Goal: Ask a question

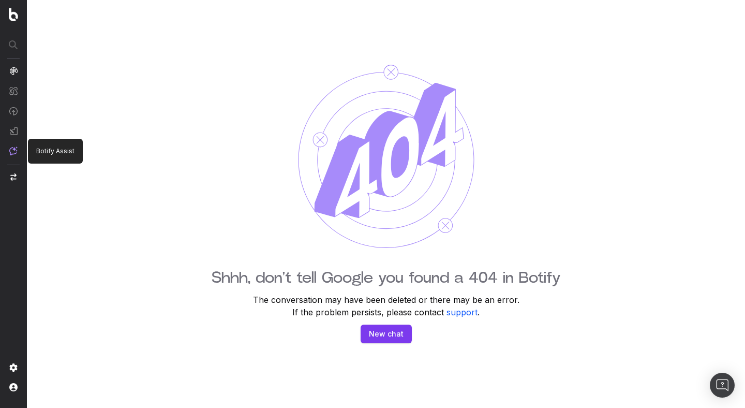
click at [11, 148] on img at bounding box center [13, 150] width 8 height 9
click at [398, 336] on button "New chat" at bounding box center [386, 334] width 51 height 19
click at [384, 330] on button "New chat" at bounding box center [386, 334] width 51 height 19
click at [382, 332] on button "New chat" at bounding box center [386, 334] width 51 height 19
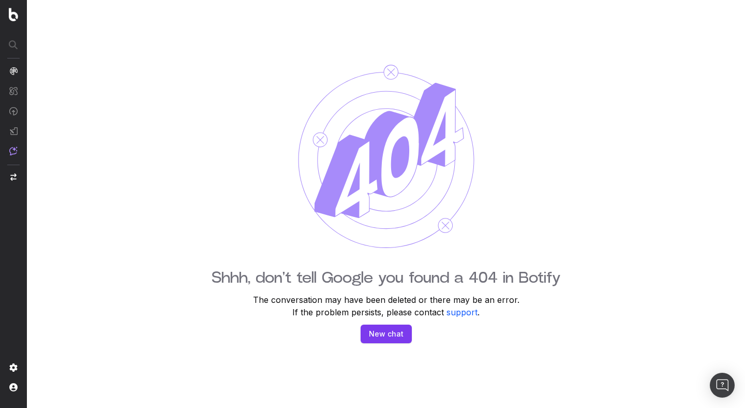
click at [382, 332] on button "New chat" at bounding box center [386, 334] width 51 height 19
click at [384, 336] on button "New chat" at bounding box center [386, 334] width 51 height 19
click at [53, 119] on span "SiteCrawler" at bounding box center [56, 120] width 38 height 8
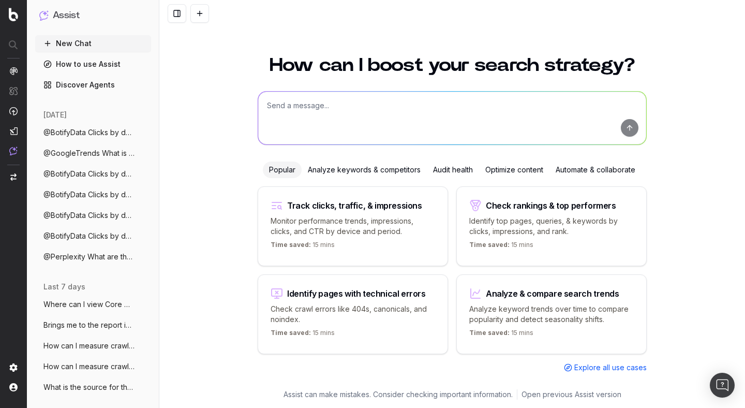
click at [194, 79] on div "How can I boost your search strategy? Popular Analyze keywords & competitors Au…" at bounding box center [452, 225] width 586 height 364
click at [204, 114] on div "How can I boost your search strategy? Popular Analyze keywords & competitors Au…" at bounding box center [452, 225] width 586 height 364
click at [206, 87] on div "How can I boost your search strategy? Popular Analyze keywords & competitors Au…" at bounding box center [452, 225] width 586 height 364
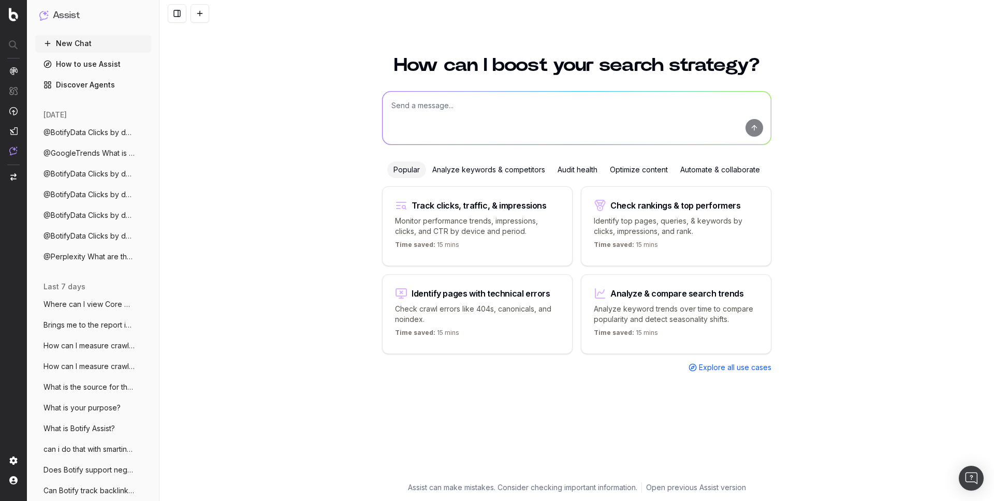
click at [100, 239] on span "@BotifyData Clicks by device from 1st Se" at bounding box center [88, 236] width 91 height 10
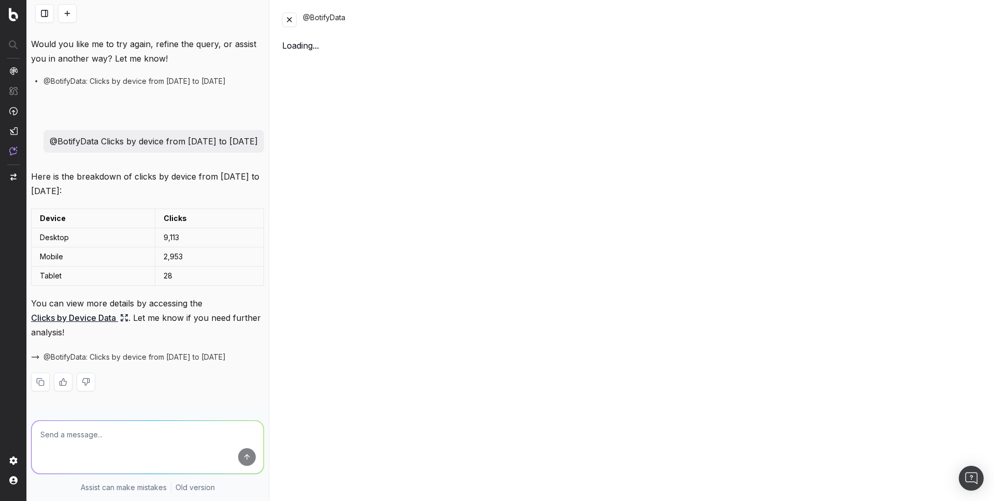
scroll to position [112, 0]
click at [286, 21] on button at bounding box center [289, 19] width 14 height 14
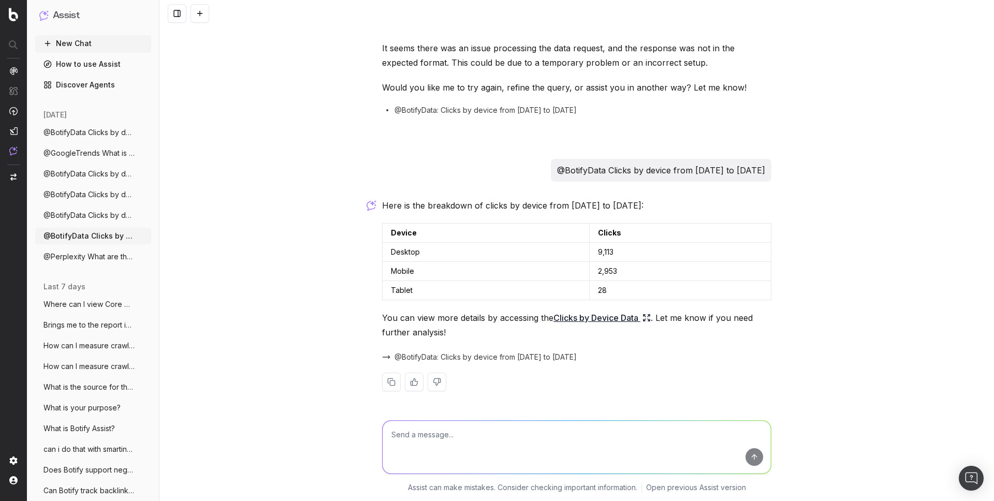
click at [100, 45] on button "New Chat" at bounding box center [93, 43] width 116 height 17
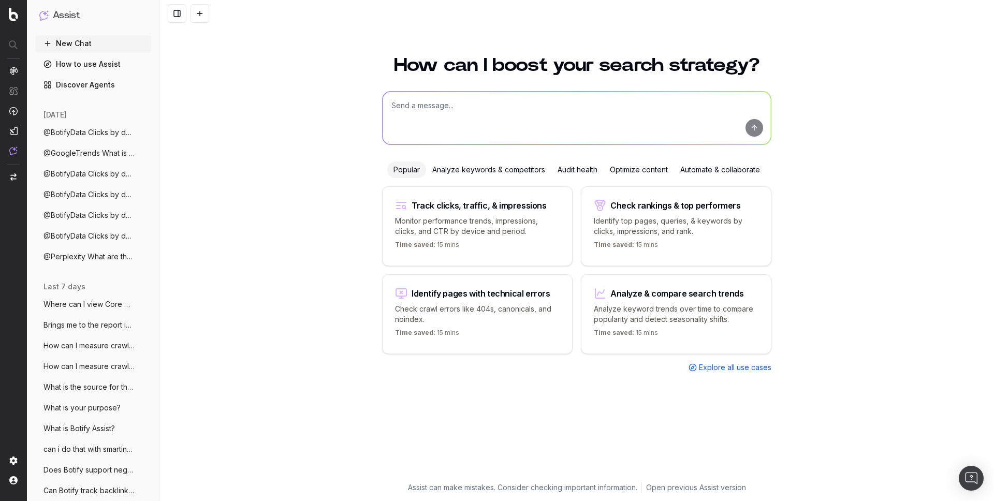
click at [432, 117] on textarea at bounding box center [577, 118] width 388 height 53
paste textarea "Monthly traffic performance across devices"
type textarea "Monthly traffic performance across devices"
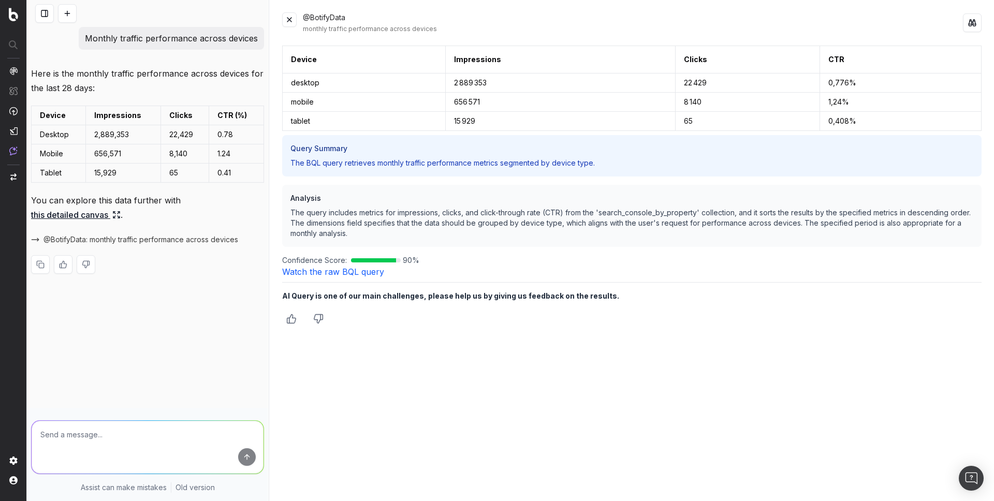
click at [160, 34] on p "Monthly traffic performance across devices" at bounding box center [171, 38] width 173 height 14
click at [184, 40] on p "Monthly traffic performance across devices" at bounding box center [171, 38] width 173 height 14
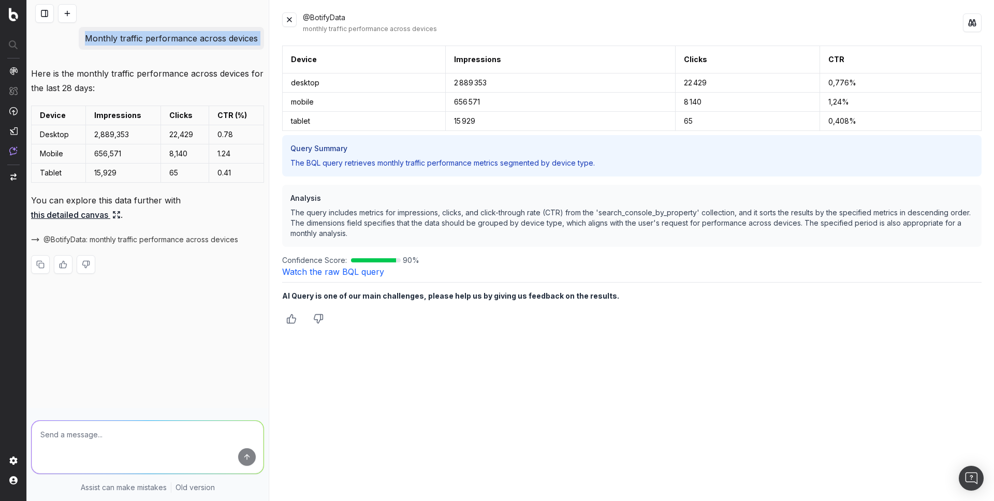
click at [184, 40] on p "Monthly traffic performance across devices" at bounding box center [171, 38] width 173 height 14
click at [330, 279] on div "Device Impressions Clicks CTR desktop 2 889 353 22 429 0,776% mobile 656 571 8 …" at bounding box center [631, 267] width 699 height 443
click at [330, 277] on div "Device Impressions Clicks CTR desktop 2 889 353 22 429 0,776% mobile 656 571 8 …" at bounding box center [631, 267] width 699 height 443
click at [332, 273] on link "Watch the raw BQL query" at bounding box center [333, 272] width 102 height 10
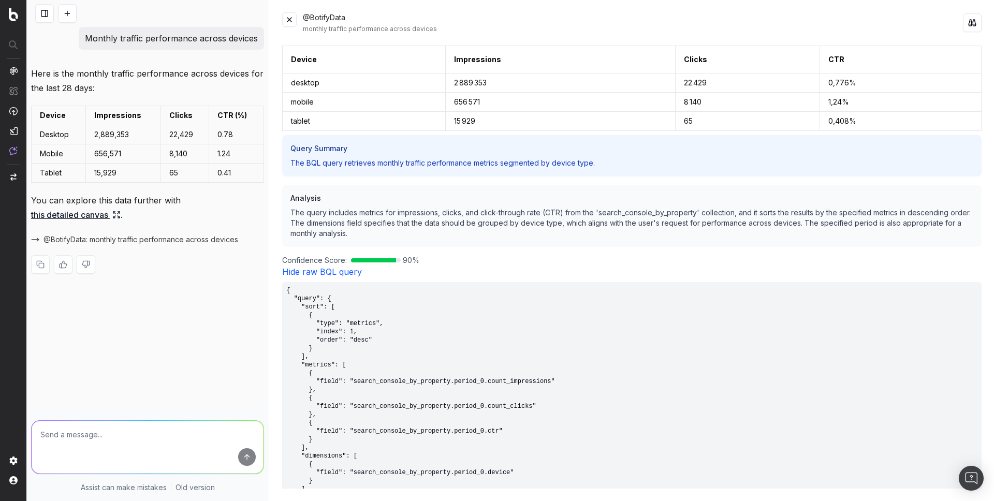
scroll to position [150, 0]
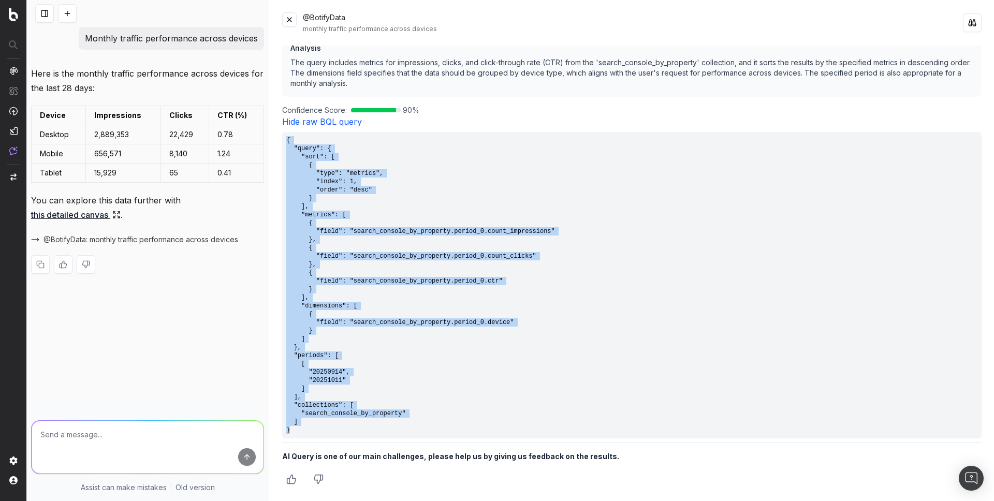
drag, startPoint x: 295, startPoint y: 434, endPoint x: 286, endPoint y: 142, distance: 292.1
click at [286, 142] on pre "{ "query": { "sort": [ { "type": "metrics", "index": 1, "order": "desc" } ], "m…" at bounding box center [631, 285] width 699 height 306
copy pre "{ "query": { "sort": [ { "type": "metrics", "index": 1, "order": "desc" } ], "m…"
click at [208, 355] on div "Monthly traffic performance across devices Here is the monthly traffic performa…" at bounding box center [147, 250] width 241 height 501
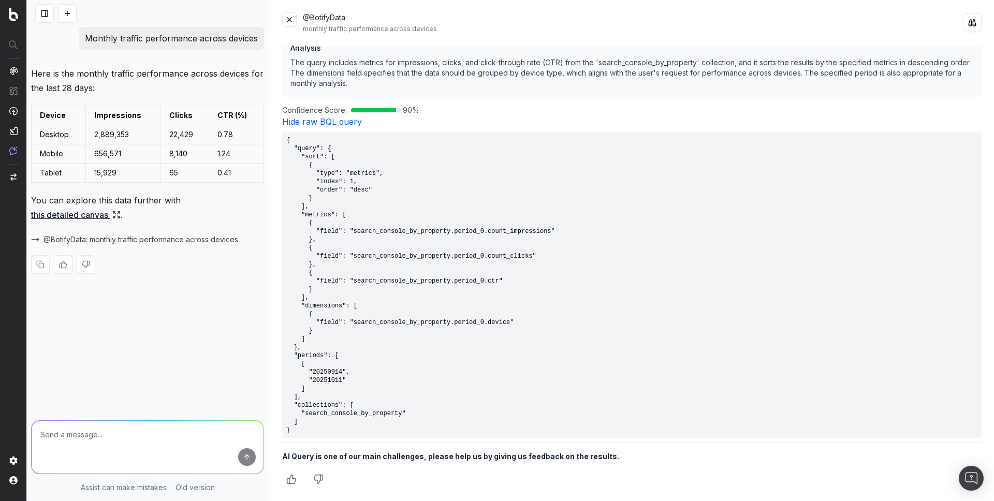
click at [208, 355] on div "Monthly traffic performance across devices Here is the monthly traffic performa…" at bounding box center [147, 250] width 241 height 501
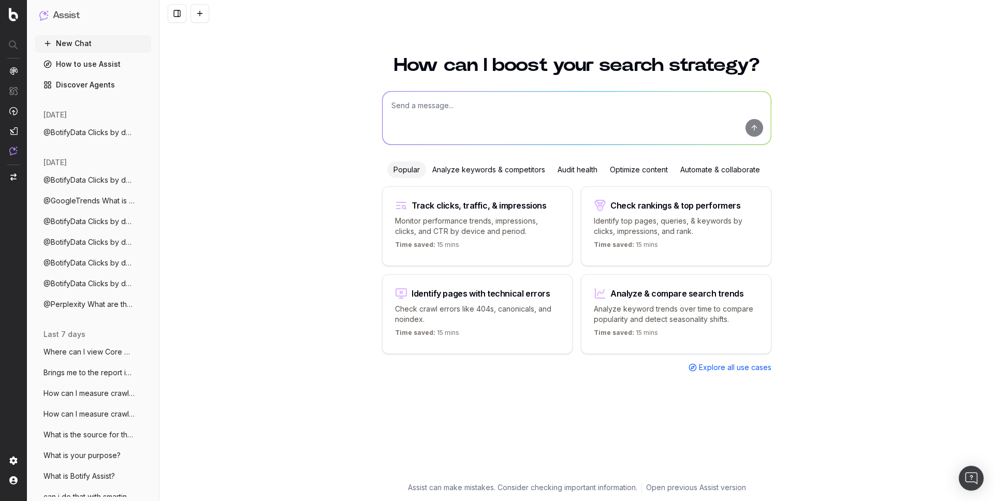
click at [415, 117] on textarea at bounding box center [577, 118] width 388 height 53
paste textarea "Traffic trends by branded vs non branded"
type textarea "Traffic trends by branded vs non branded"
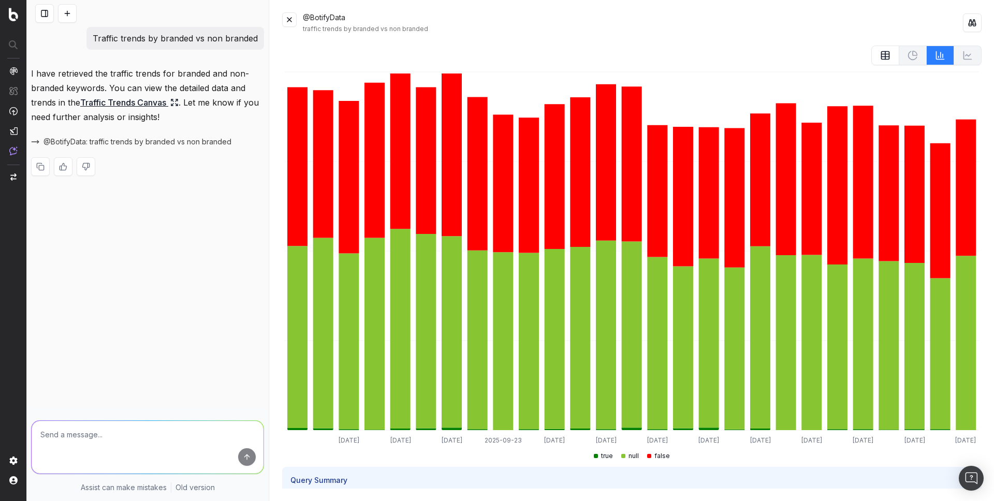
click at [887, 60] on icon at bounding box center [885, 55] width 10 height 10
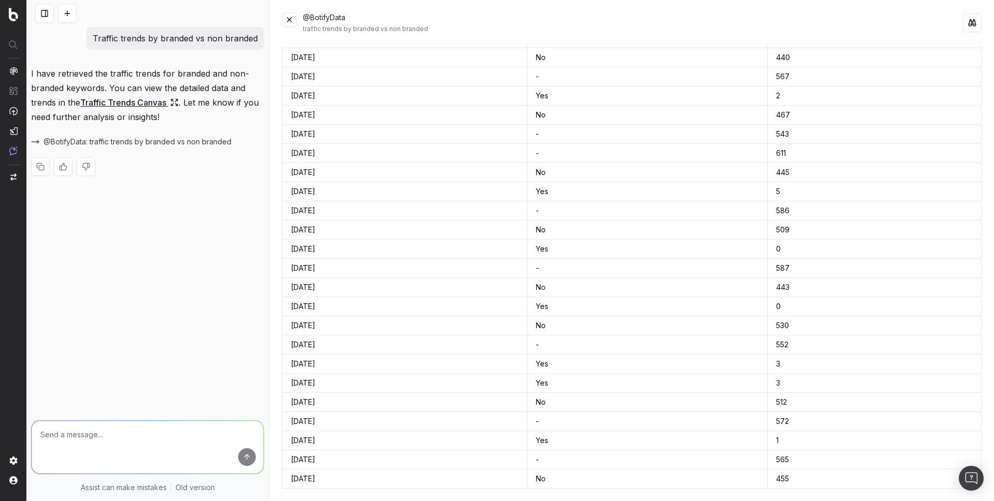
scroll to position [1347, 0]
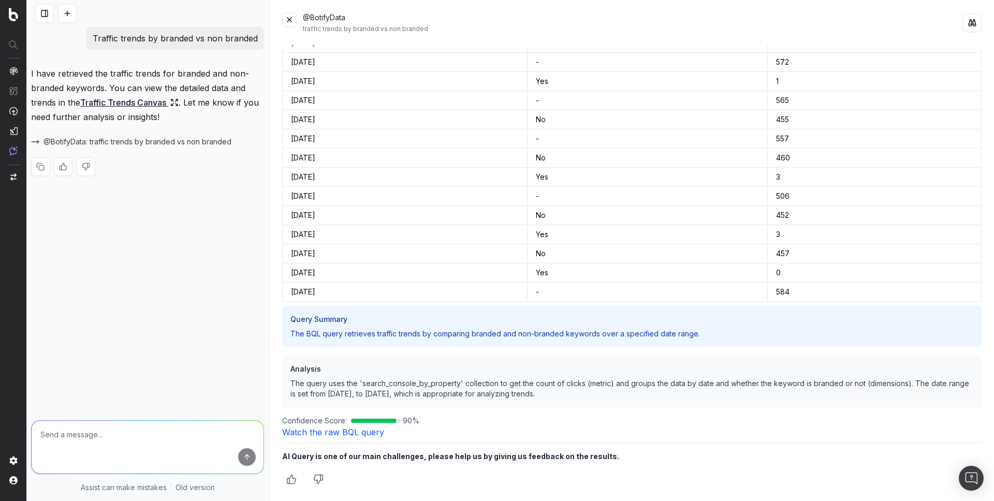
click at [355, 431] on link "Watch the raw BQL query" at bounding box center [333, 432] width 102 height 10
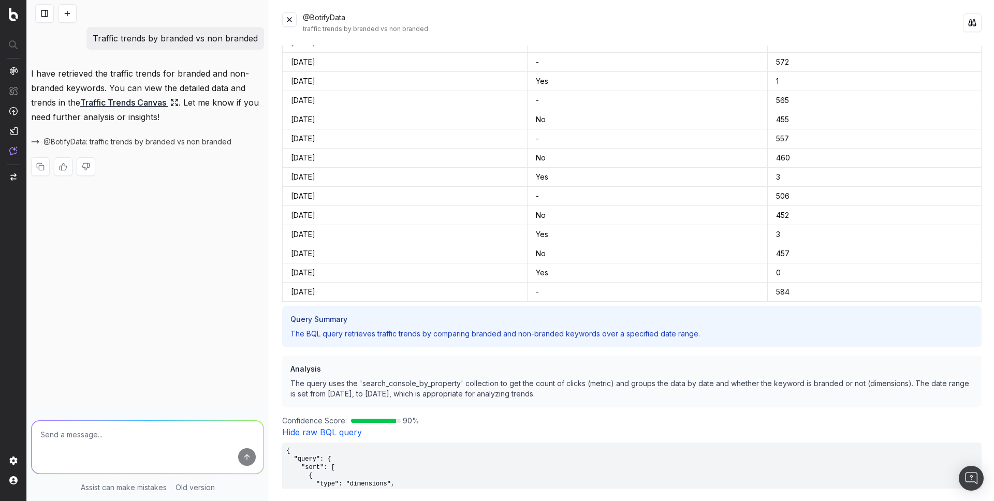
scroll to position [1633, 0]
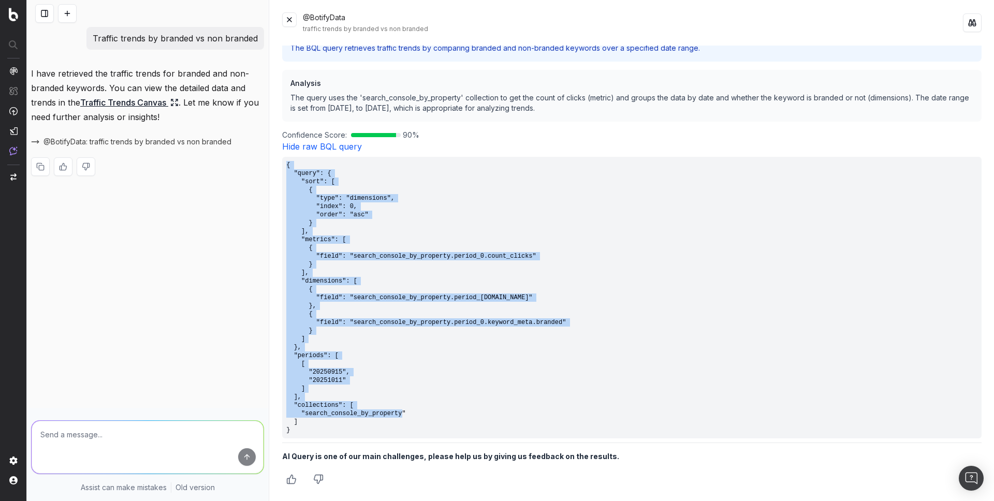
drag, startPoint x: 314, startPoint y: 434, endPoint x: 288, endPoint y: 157, distance: 278.1
click at [288, 157] on pre "{ "query": { "sort": [ { "type": "dimensions", "index": 0, "order": "asc" } ], …" at bounding box center [631, 298] width 699 height 282
copy pre "{ "query": { "sort": [ { "type": "dimensions", "index": 0, "order": "asc" } ], …"
click at [179, 42] on p "Traffic trends by branded vs non branded" at bounding box center [175, 38] width 165 height 14
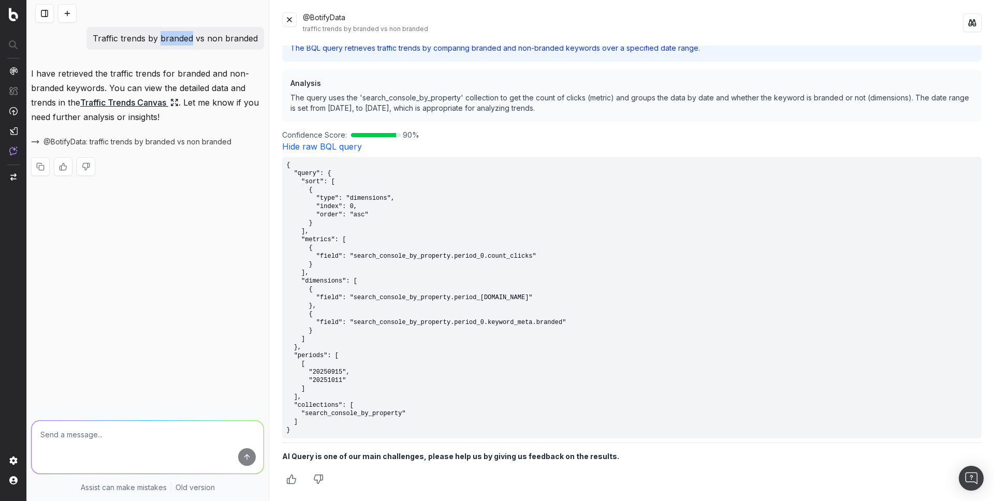
click at [179, 42] on p "Traffic trends by branded vs non branded" at bounding box center [175, 38] width 165 height 14
copy p "Traffic trends by branded vs non branded"
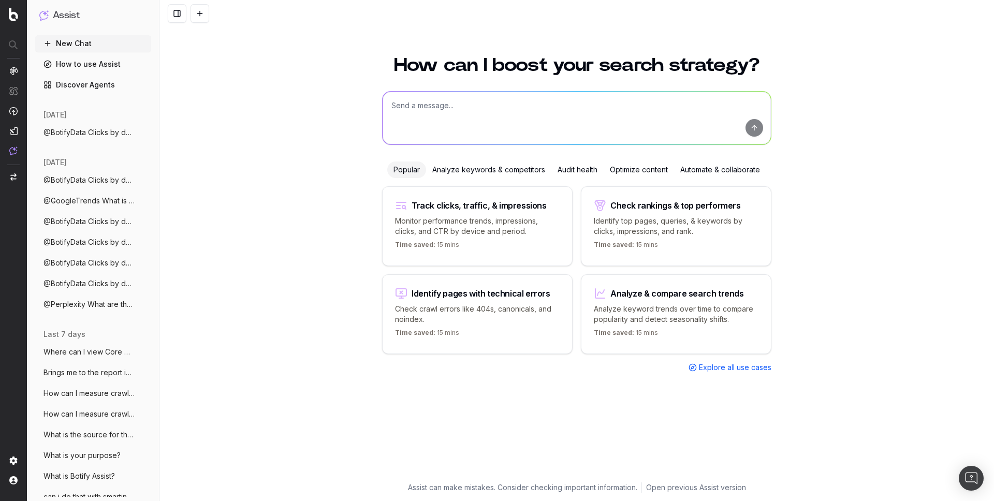
click at [405, 109] on textarea at bounding box center [577, 118] width 388 height 53
paste textarea "How is non branded traffic trending YoY"
type textarea "How is non branded traffic trending YoY"
click at [439, 134] on textarea at bounding box center [577, 118] width 388 height 53
paste textarea "Impressions, clicks and CTR by country and device"
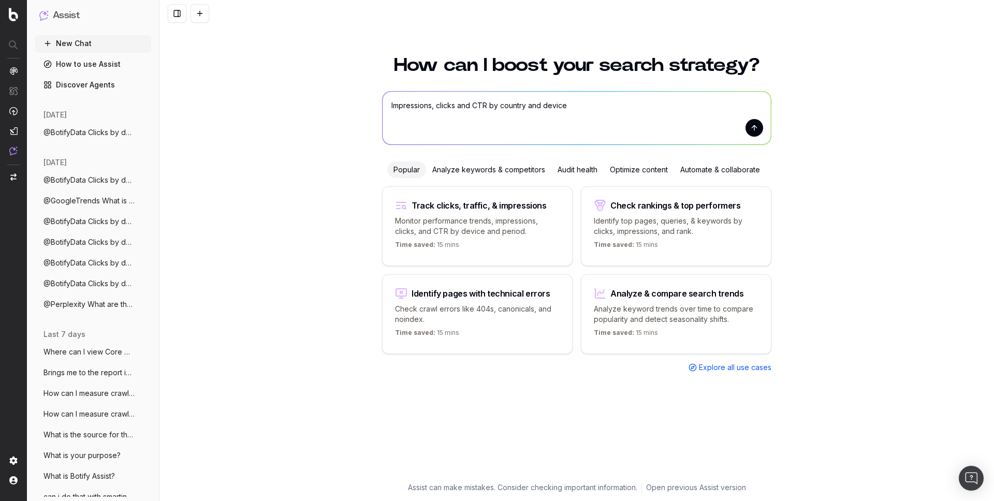
type textarea "Impressions, clicks and CTR by country and devic"
click at [430, 114] on textarea at bounding box center [577, 118] width 388 height 53
paste textarea "Impressions by country filtered on compliant pages"
type textarea "Impressions by country filtered on compliant pages"
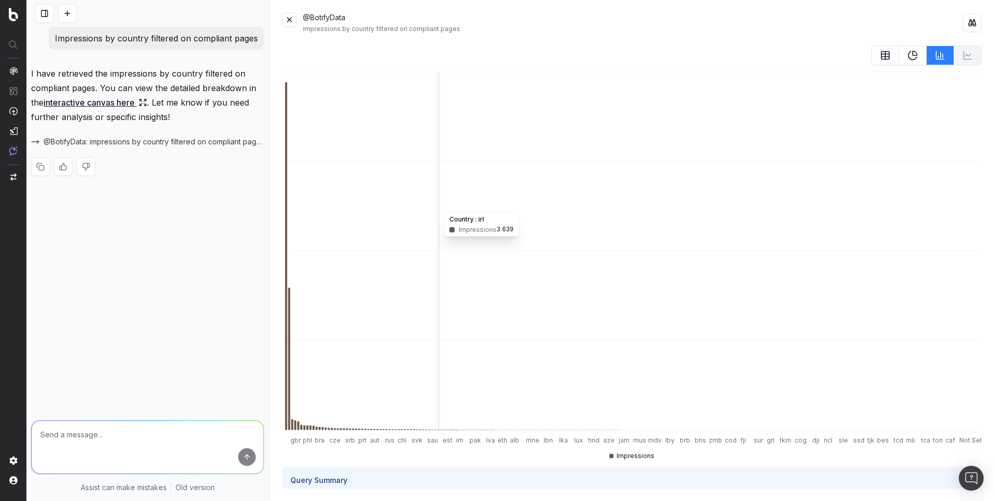
scroll to position [161, 0]
